Goal: Communication & Community: Answer question/provide support

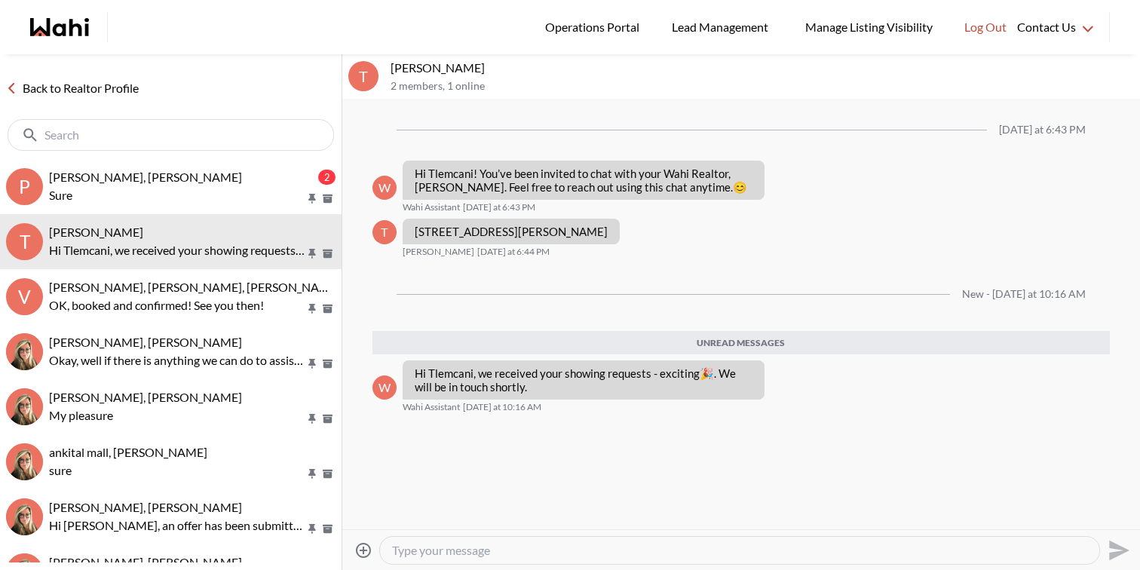
click at [188, 209] on button "P [PERSON_NAME], [PERSON_NAME] 2 Sure" at bounding box center [171, 186] width 342 height 55
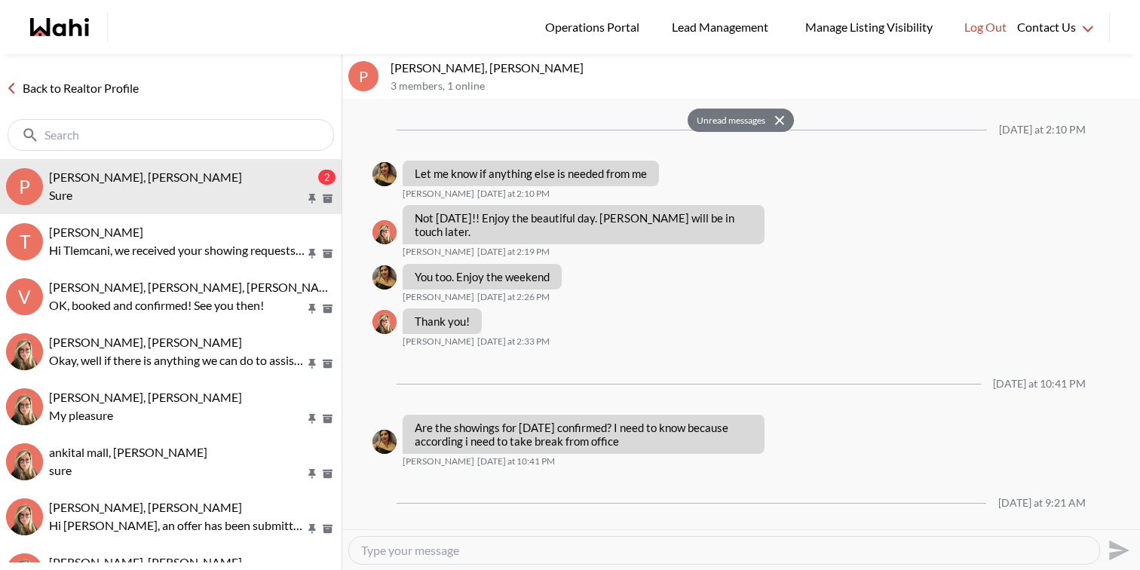
scroll to position [1377, 0]
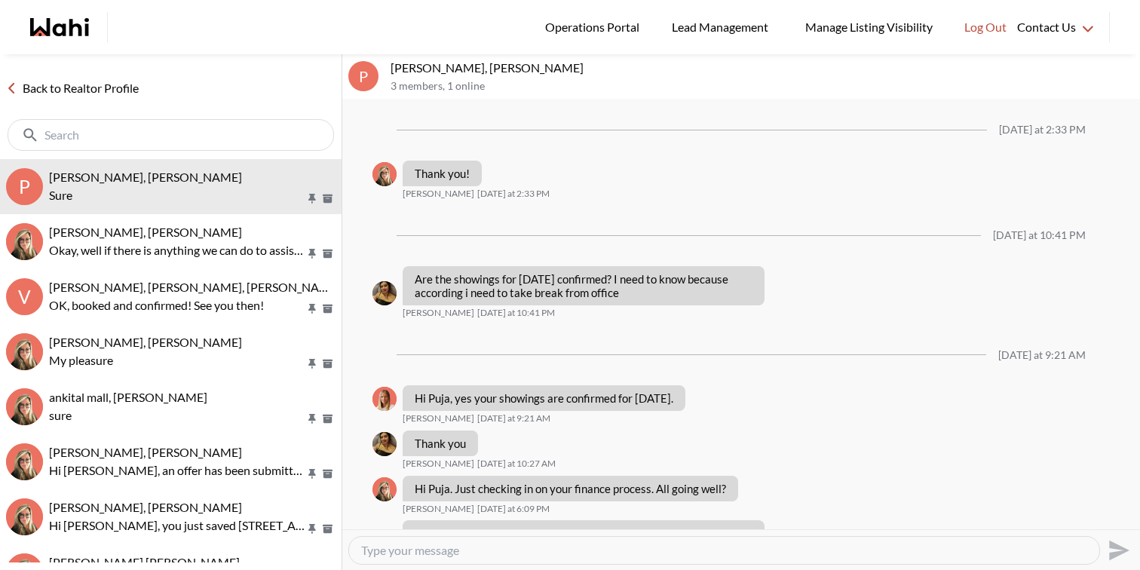
scroll to position [1182, 0]
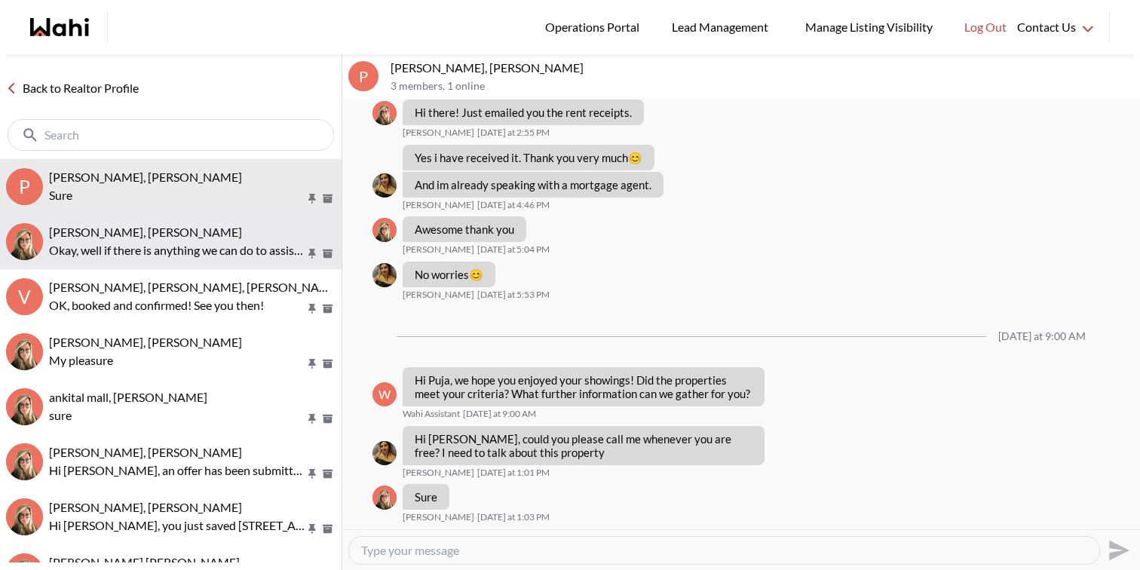
click at [245, 256] on p "Okay, well if there is anything we can do to assist or any info we can gather f…" at bounding box center [177, 250] width 256 height 18
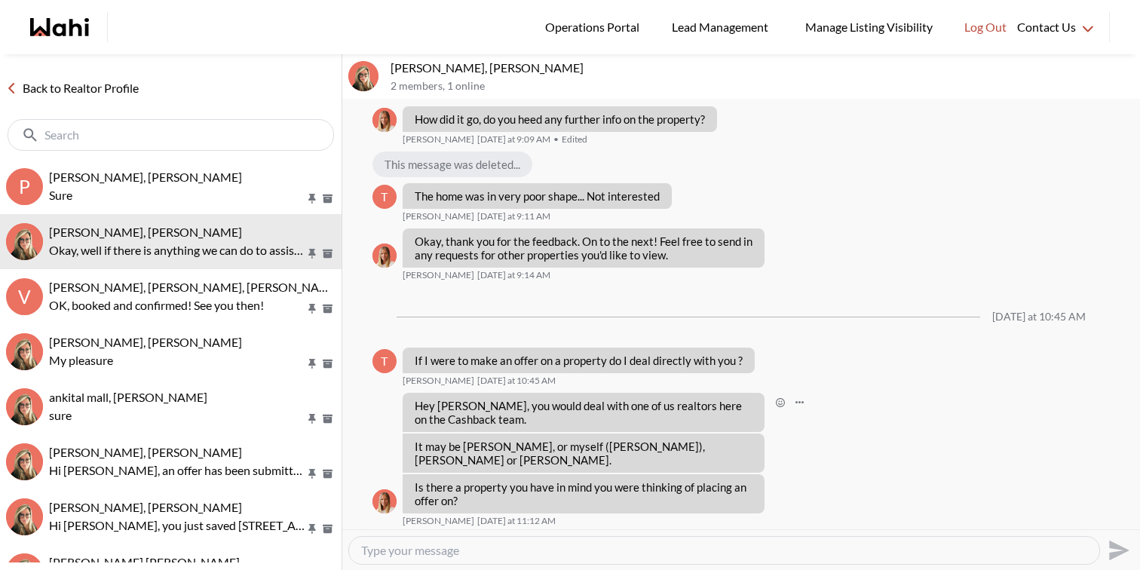
scroll to position [1318, 0]
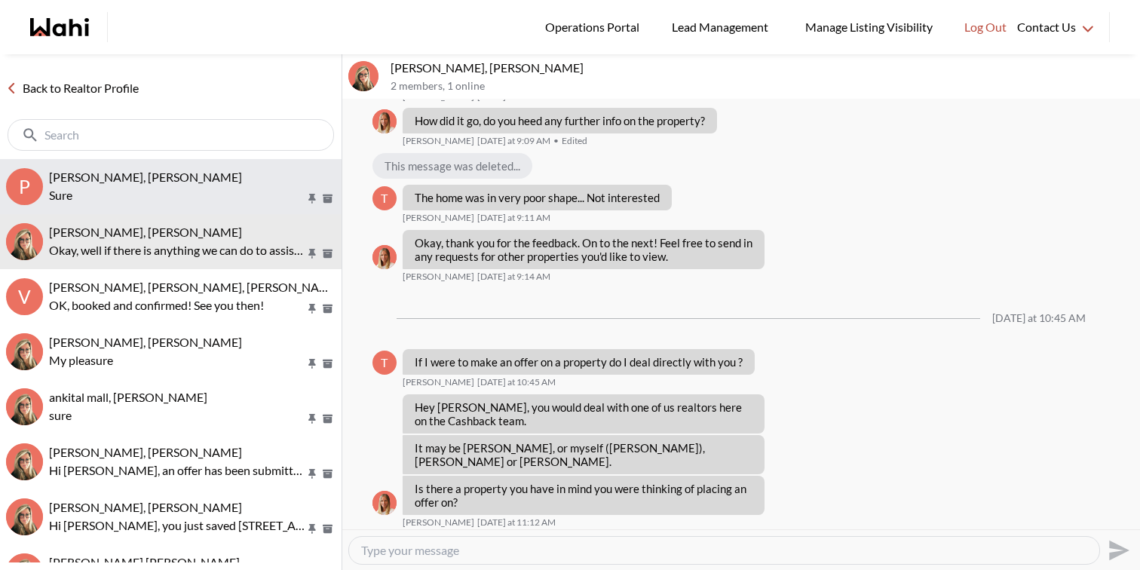
click at [258, 192] on p "Sure" at bounding box center [177, 195] width 256 height 18
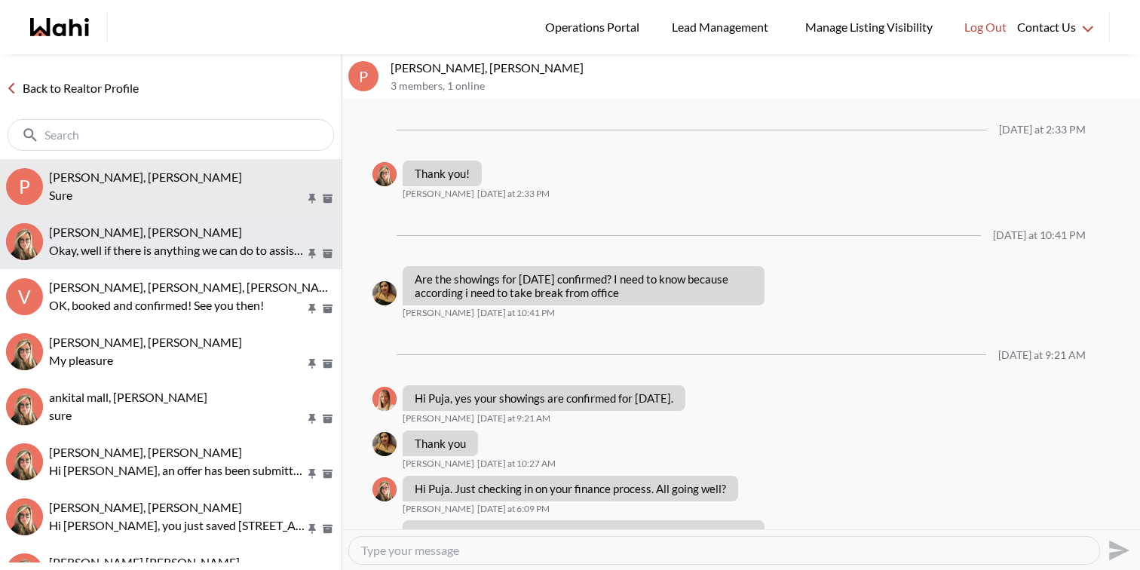
scroll to position [1182, 0]
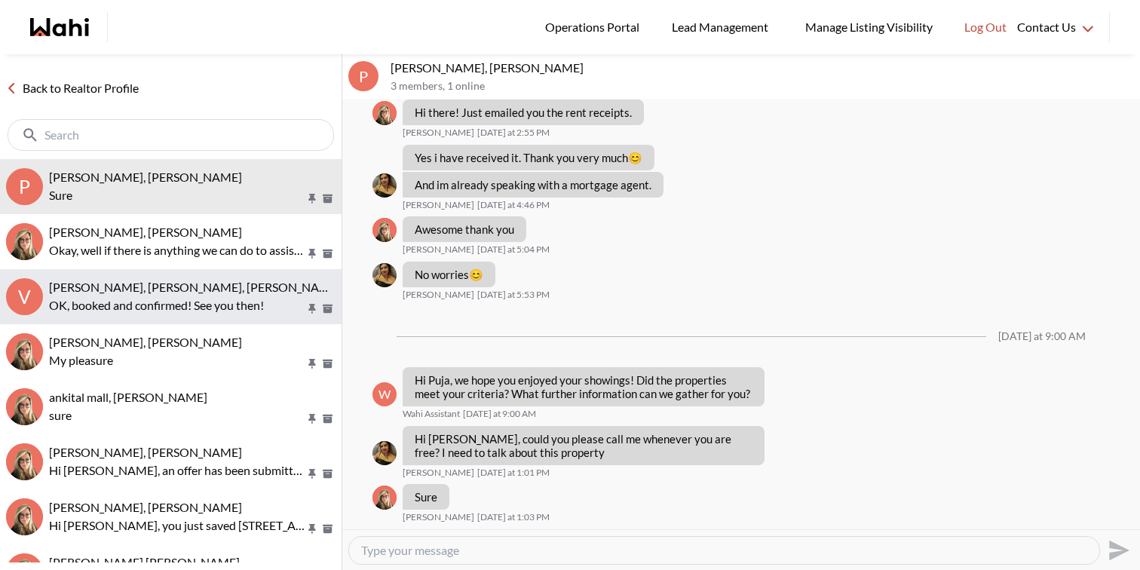
click at [268, 292] on span "[PERSON_NAME], [PERSON_NAME], [PERSON_NAME], [PERSON_NAME]" at bounding box center [244, 287] width 391 height 14
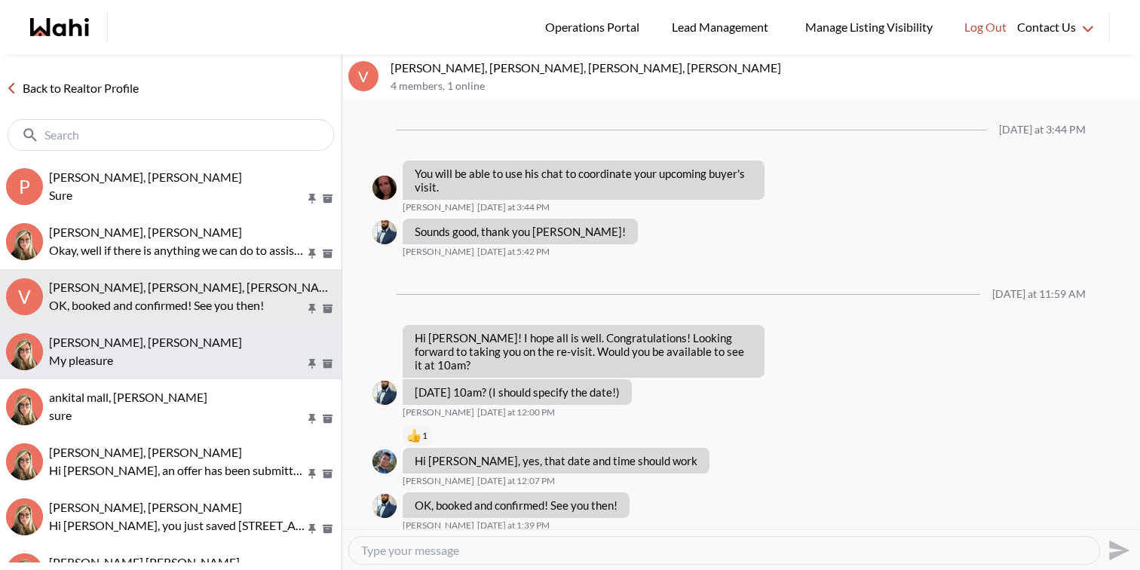
click at [240, 342] on div "[PERSON_NAME], [PERSON_NAME]" at bounding box center [192, 342] width 287 height 15
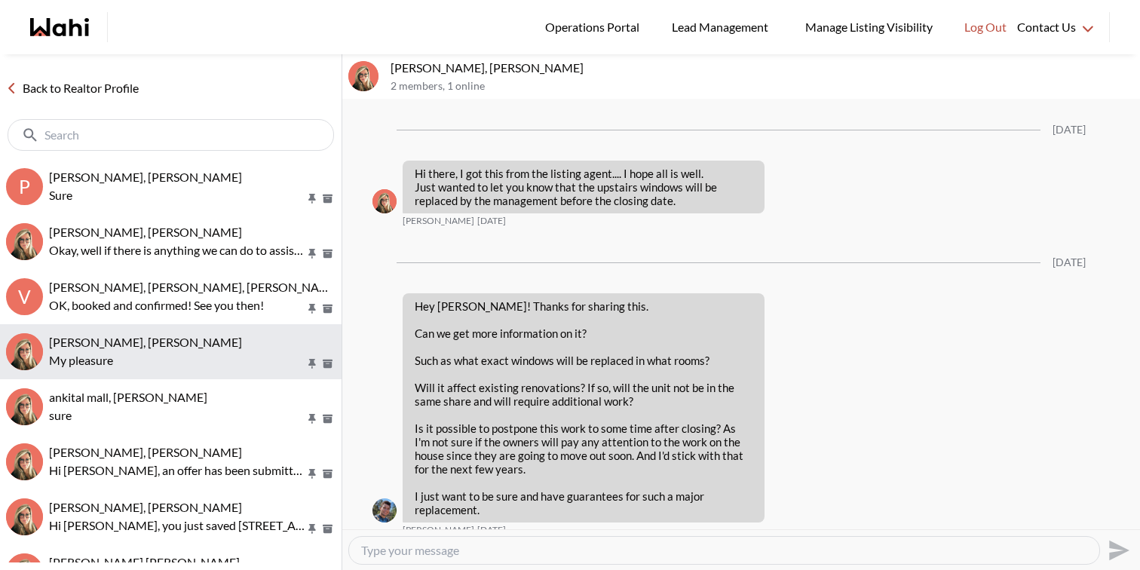
scroll to position [1668, 0]
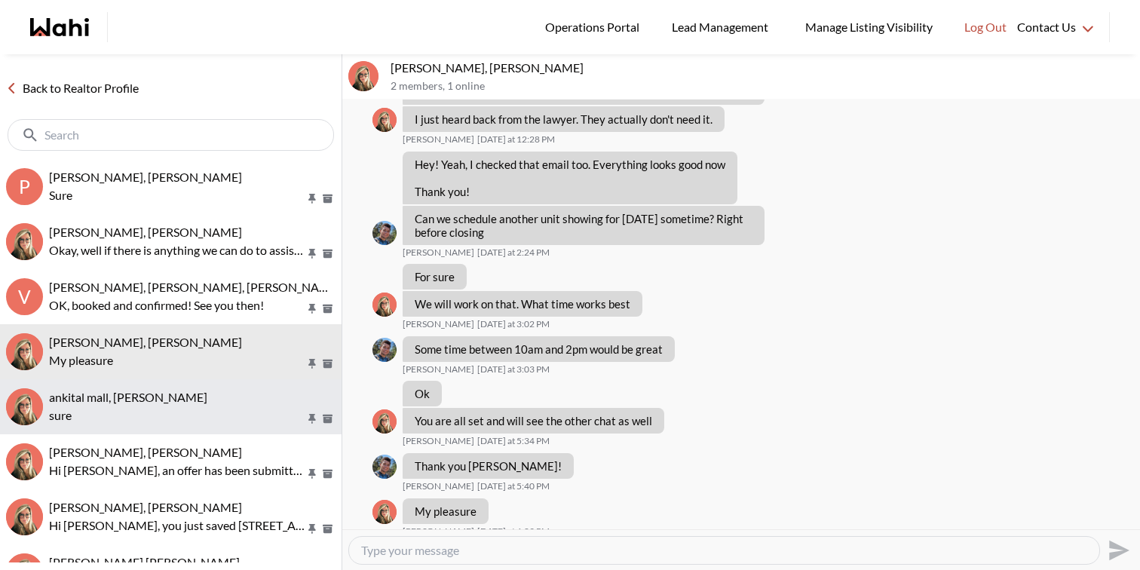
click at [224, 407] on p "sure" at bounding box center [177, 416] width 256 height 18
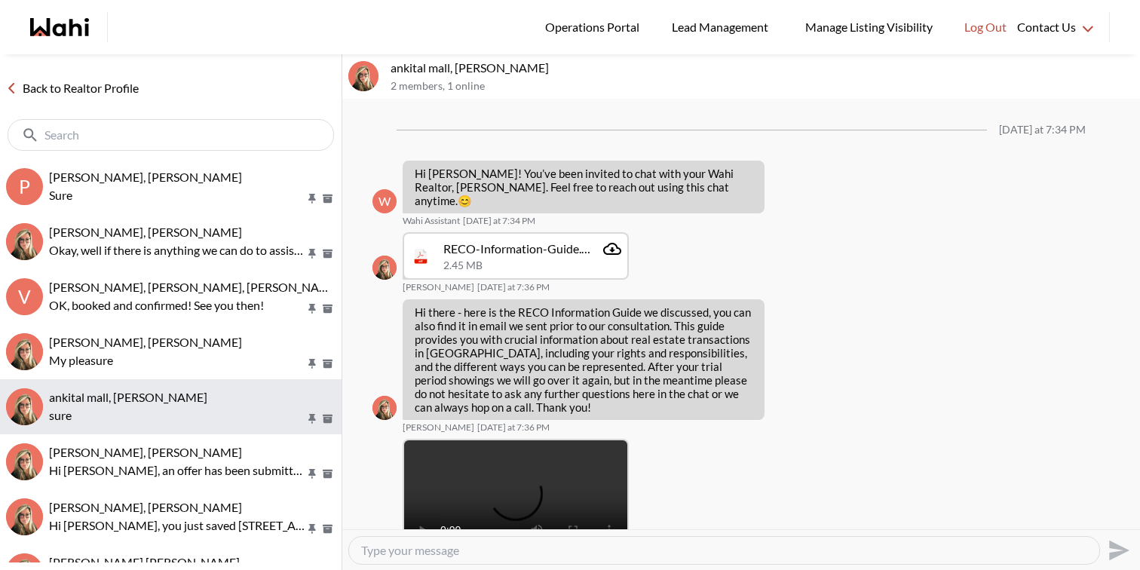
scroll to position [1266, 0]
